Goal: Use online tool/utility: Utilize a website feature to perform a specific function

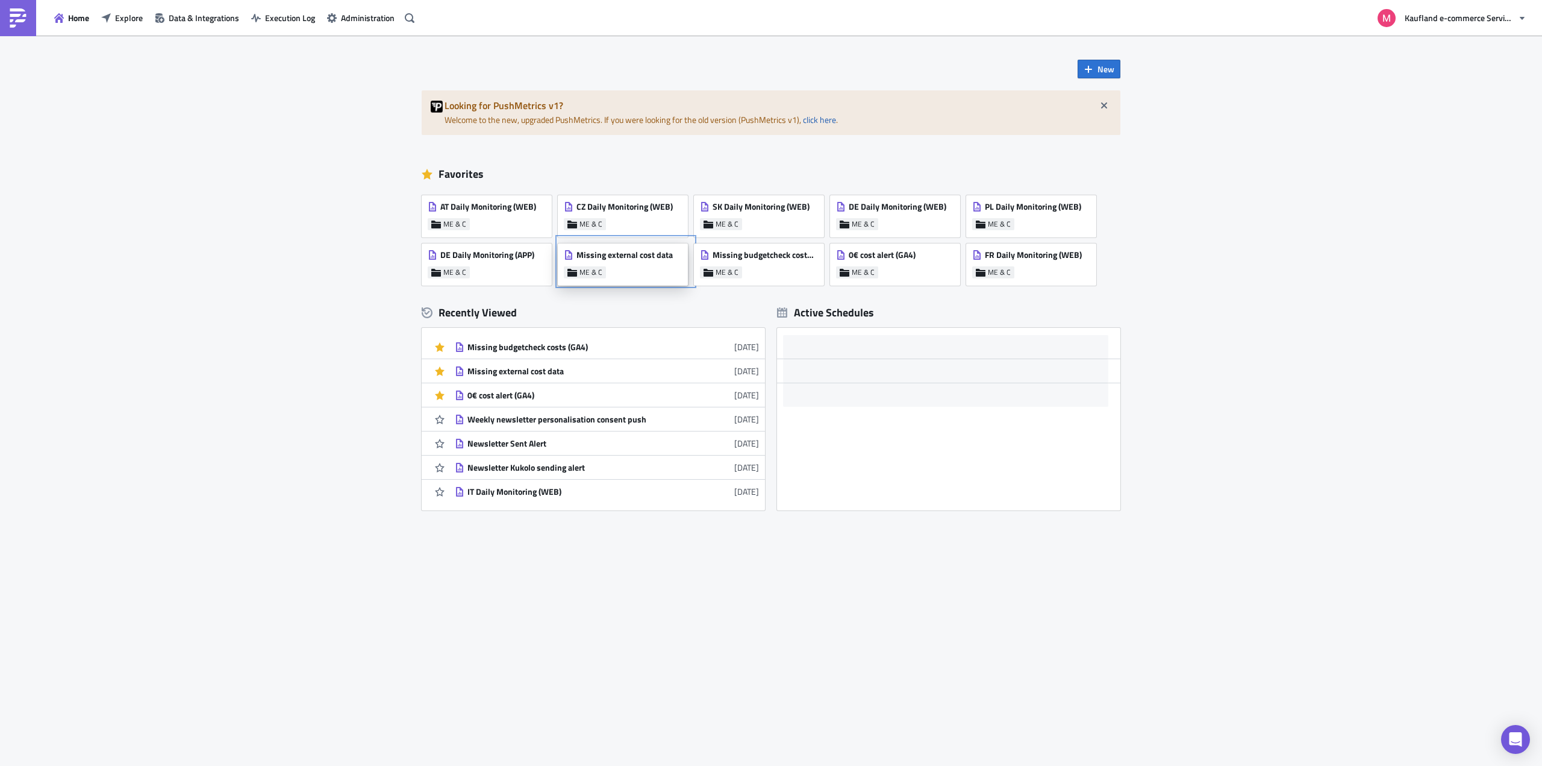
click at [640, 257] on span "Missing external cost data" at bounding box center [625, 254] width 96 height 11
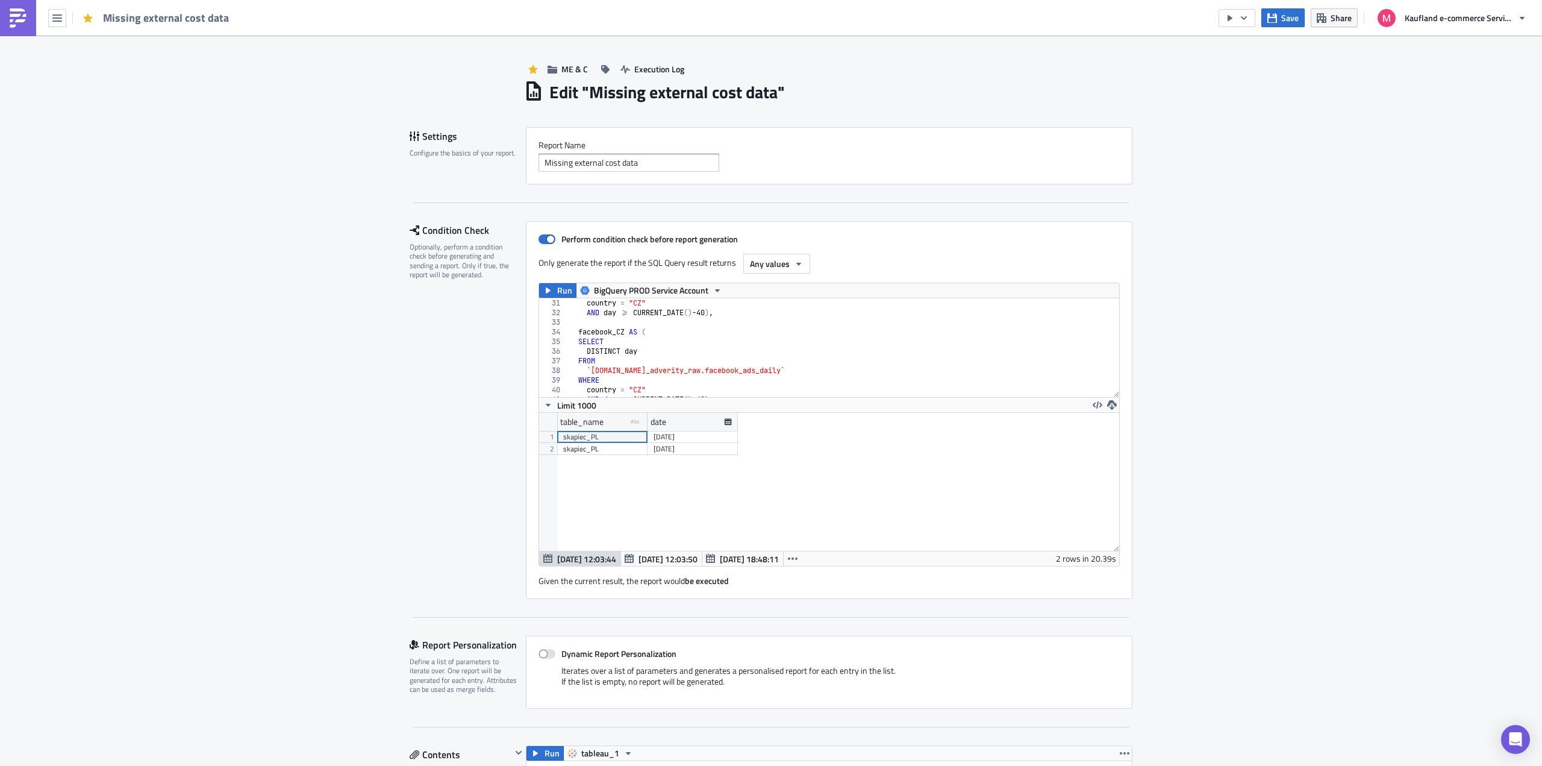
scroll to position [325, 0]
click at [825, 354] on div "facebook_CZ AS ( SELECT DISTINCT day FROM `[DOMAIN_NAME]_adverity_raw.facebook_…" at bounding box center [900, 345] width 664 height 109
type textarea "rows_mismatched where (table_name <> "skapiec_PL" and date = current_date()-1) …"
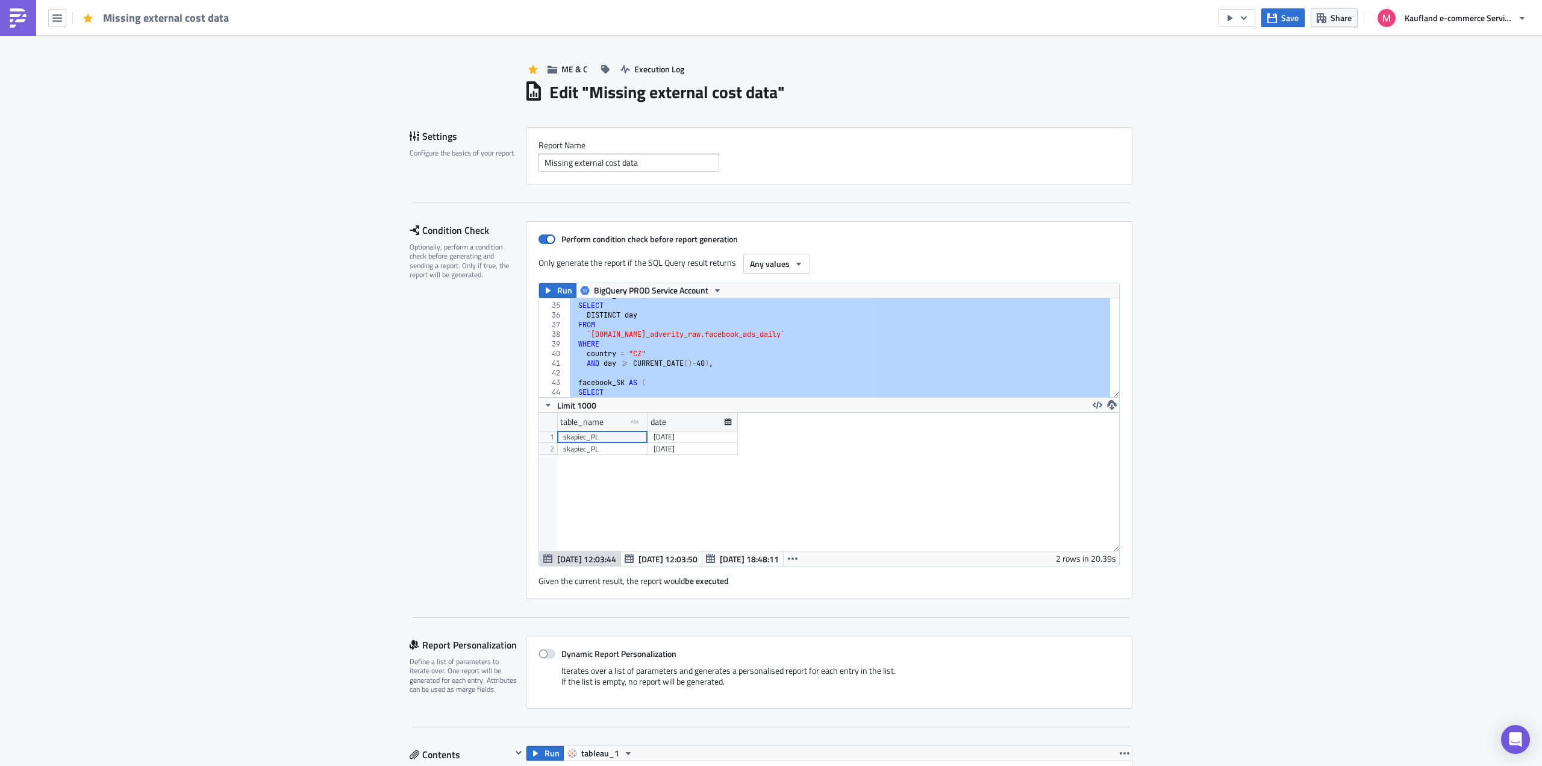
click at [787, 368] on div "facebook_CZ AS ( SELECT DISTINCT day FROM `[DOMAIN_NAME]_adverity_raw.facebook_…" at bounding box center [839, 347] width 543 height 99
paste textarea
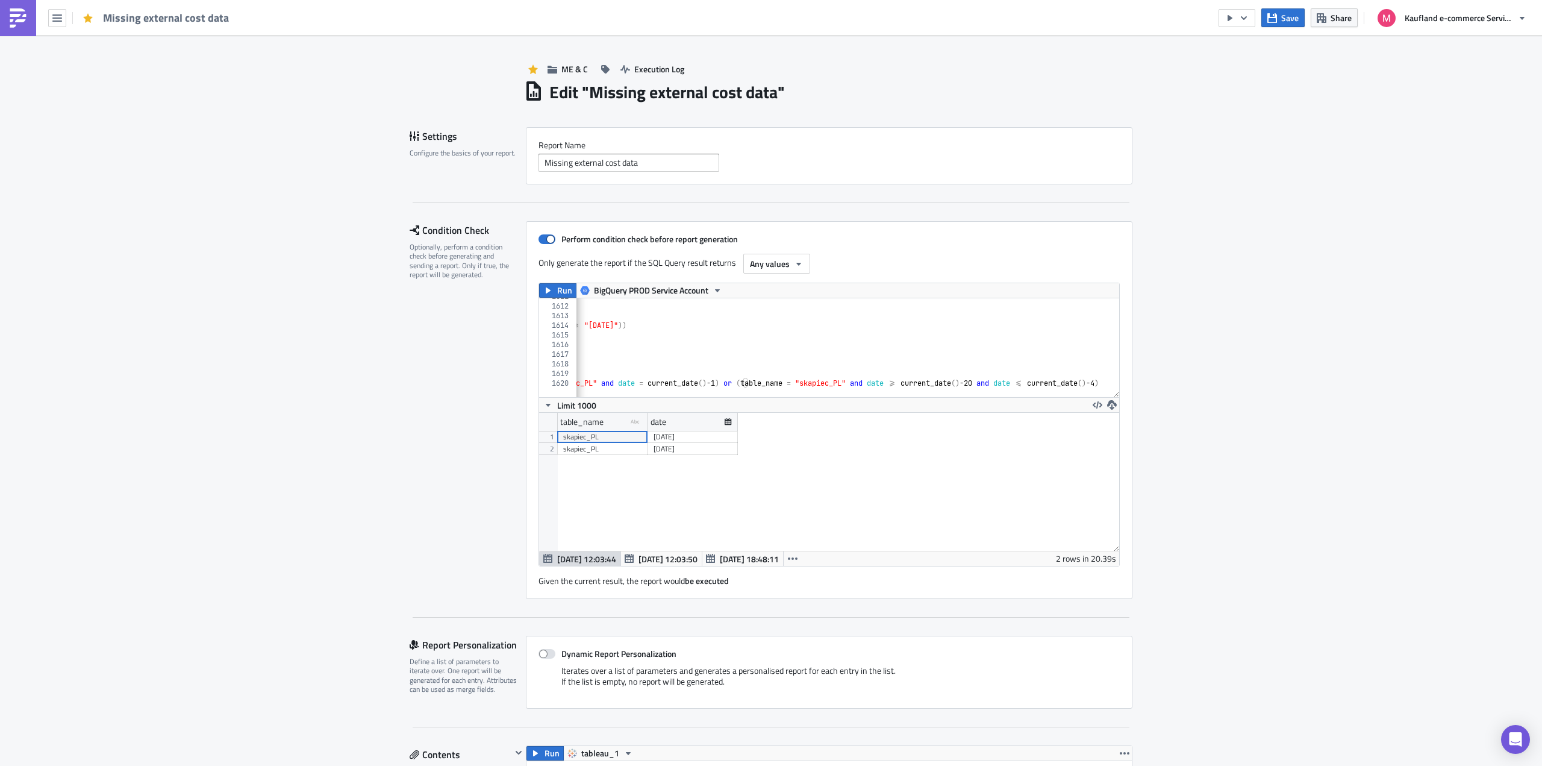
scroll to position [0, 121]
click at [560, 289] on span "Run" at bounding box center [564, 290] width 15 height 14
click at [982, 382] on div "SELECT * FROM dates where date >= "[DATE]" )) )) SELECT * FROM rows_mismatched …" at bounding box center [787, 346] width 664 height 109
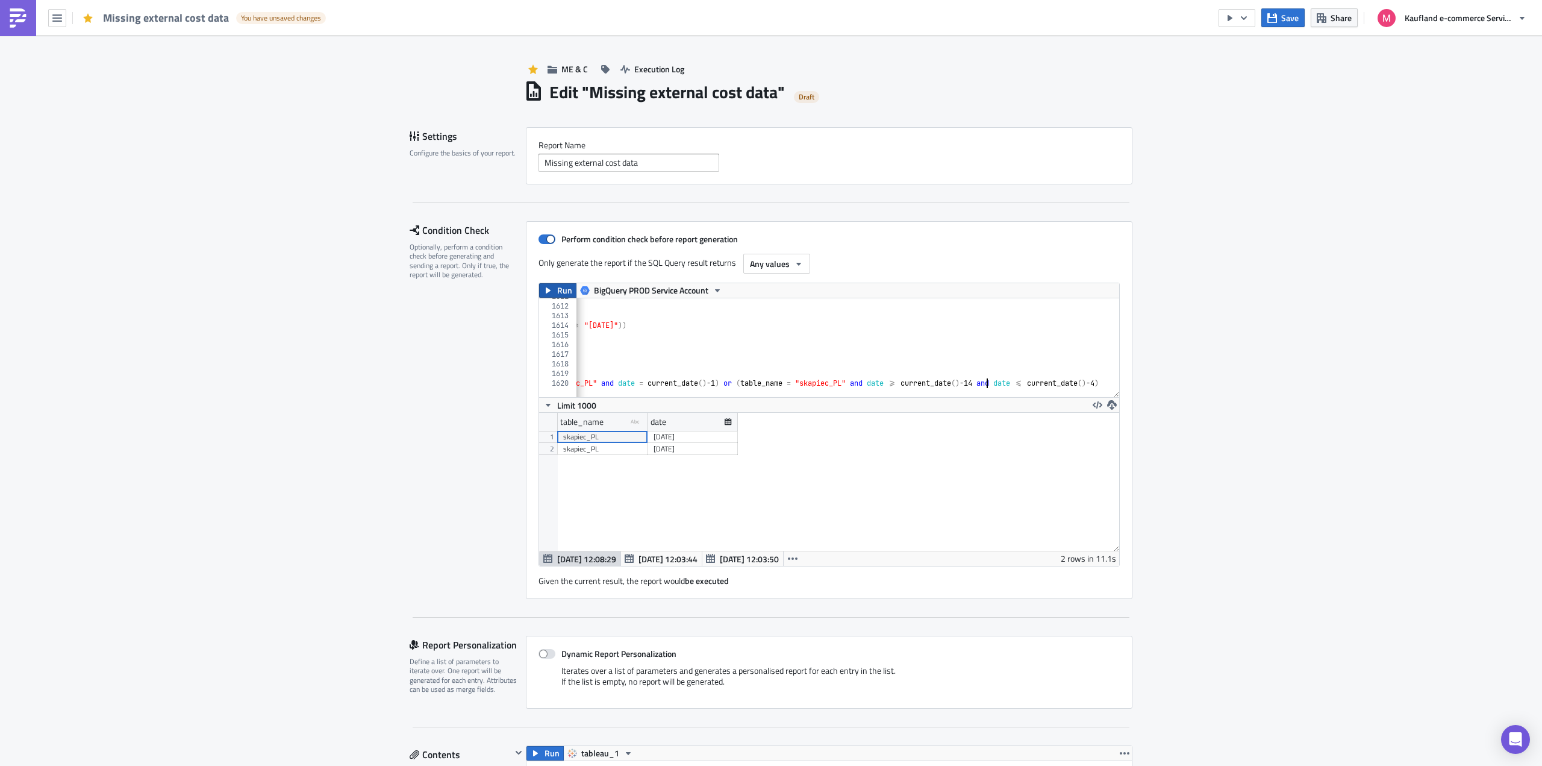
type textarea "where (table_name <> "skapiec_PL" and date = current_date()-1) or (table_name =…"
click at [552, 292] on button "Run" at bounding box center [557, 290] width 37 height 14
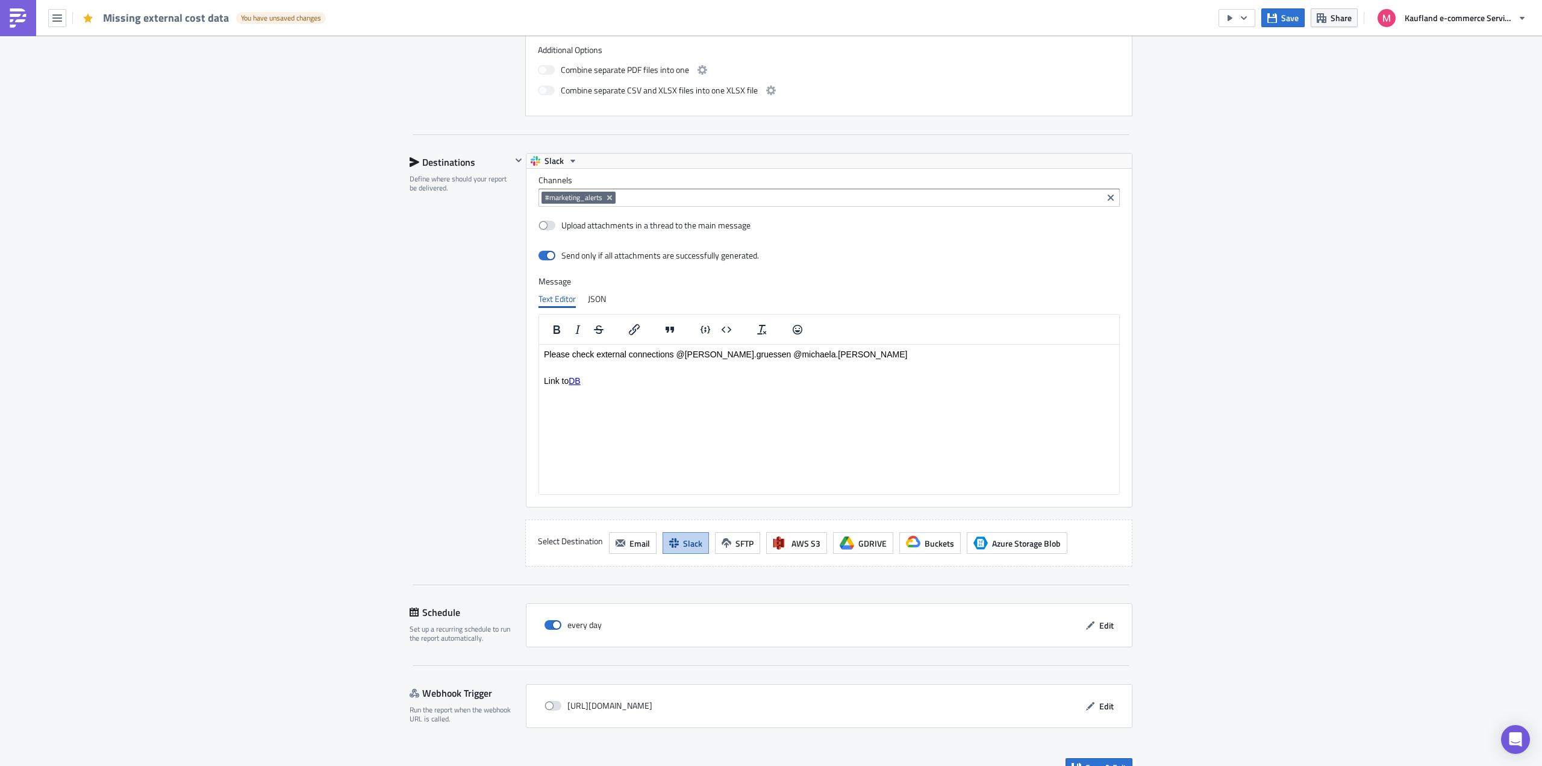
scroll to position [1041, 0]
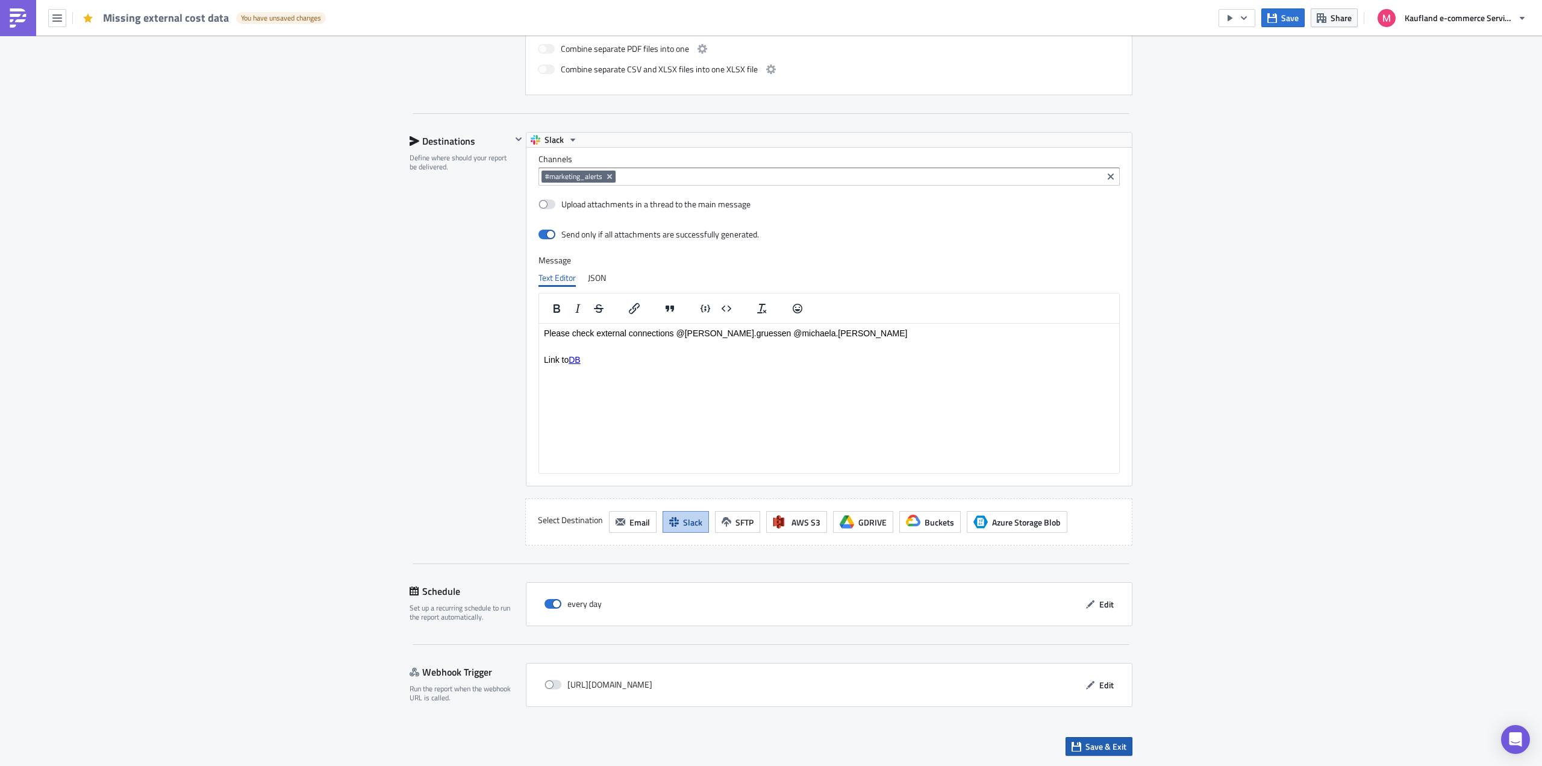
click at [1101, 748] on span "Save & Exit" at bounding box center [1106, 746] width 41 height 13
